Goal: Information Seeking & Learning: Learn about a topic

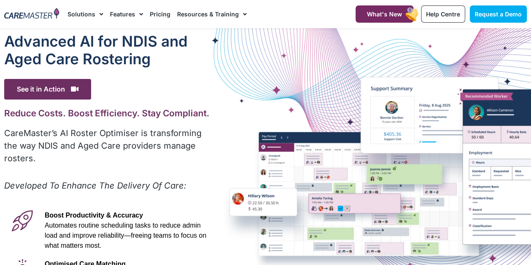
click at [337, 140] on div "Advanced Al for NDIS and Aged Care Rostering See it in Action Video Player [URL…" at bounding box center [265, 240] width 531 height 425
click at [352, 151] on div "Advanced Al for NDIS and Aged Care Rostering See it in Action Video Player [URL…" at bounding box center [265, 240] width 531 height 425
click at [329, 141] on div "Advanced Al for NDIS and Aged Care Rostering See it in Action Video Player [URL…" at bounding box center [265, 240] width 531 height 425
click at [306, 132] on div "Advanced Al for NDIS and Aged Care Rostering See it in Action Video Player [URL…" at bounding box center [265, 240] width 531 height 425
click at [292, 146] on div "Advanced Al for NDIS and Aged Care Rostering See it in Action Video Player [URL…" at bounding box center [265, 240] width 531 height 425
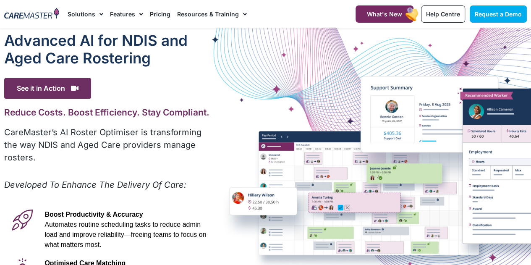
scroll to position [143, 0]
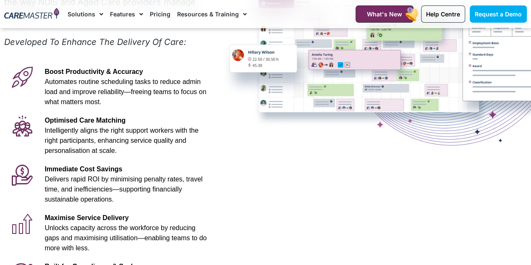
click at [330, 128] on div "Advanced Al for NDIS and Aged Care Rostering See it in Action Video Player [URL…" at bounding box center [265, 97] width 531 height 425
click at [319, 138] on div "Advanced Al for NDIS and Aged Care Rostering See it in Action Video Player [URL…" at bounding box center [265, 97] width 531 height 425
click at [254, 56] on div "Advanced Al for NDIS and Aged Care Rostering See it in Action Video Player [URL…" at bounding box center [265, 97] width 531 height 425
